Goal: Task Accomplishment & Management: Use online tool/utility

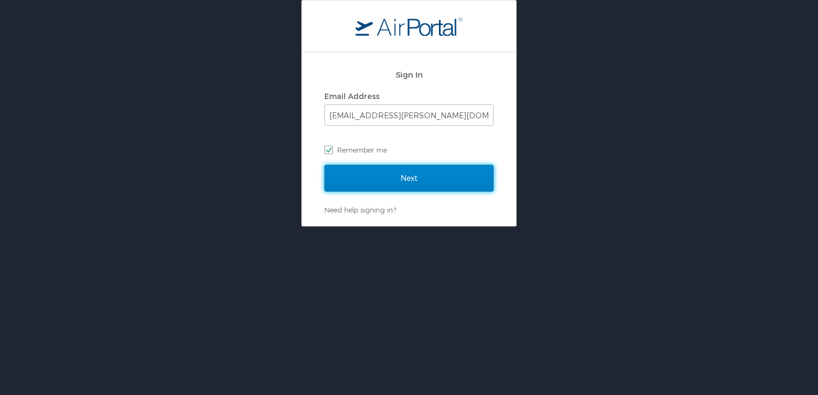
click at [411, 176] on input "Next" at bounding box center [408, 178] width 169 height 27
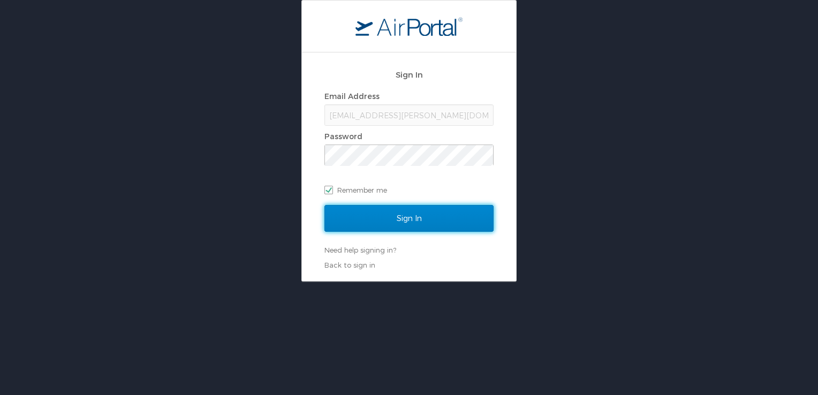
click at [418, 218] on input "Sign In" at bounding box center [408, 218] width 169 height 27
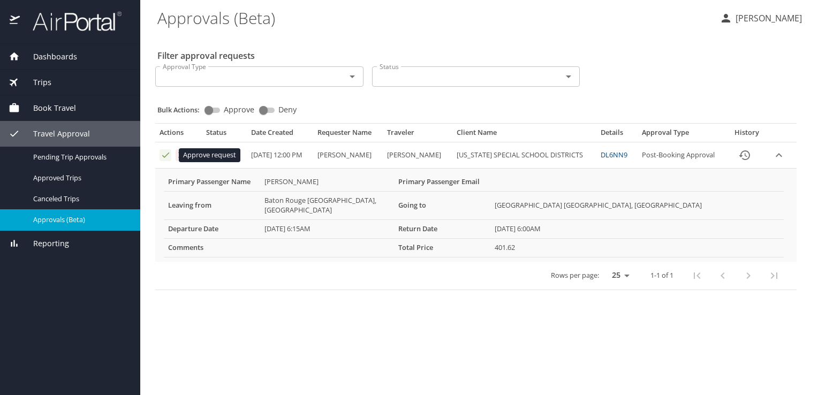
click at [162, 156] on icon "Approval table" at bounding box center [165, 155] width 7 height 5
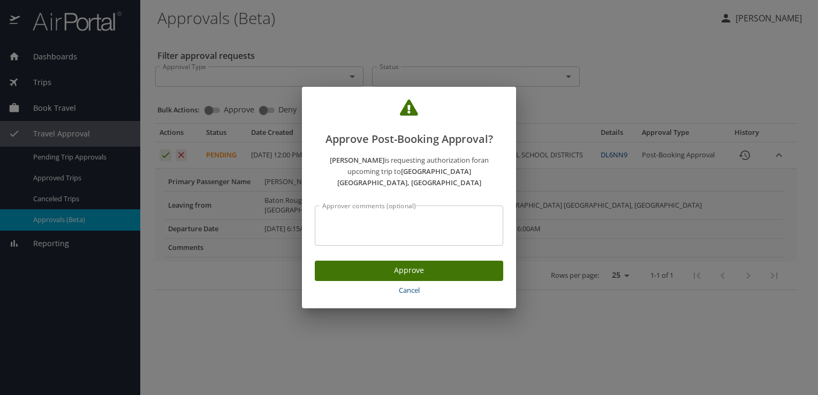
click at [405, 265] on span "Approve" at bounding box center [408, 270] width 171 height 13
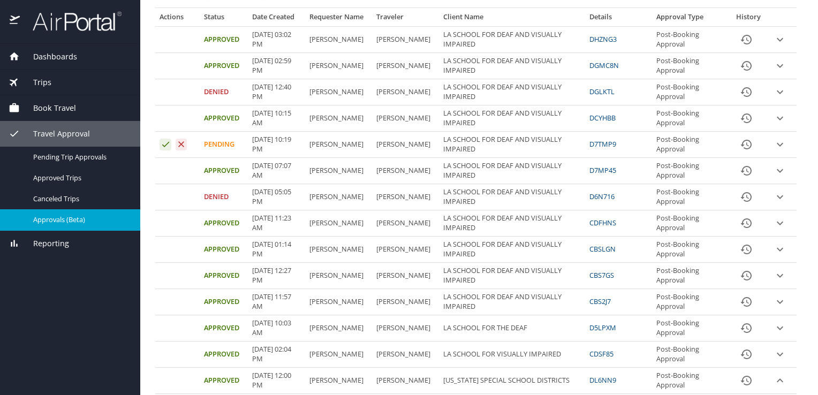
scroll to position [115, 0]
